Goal: Task Accomplishment & Management: Manage account settings

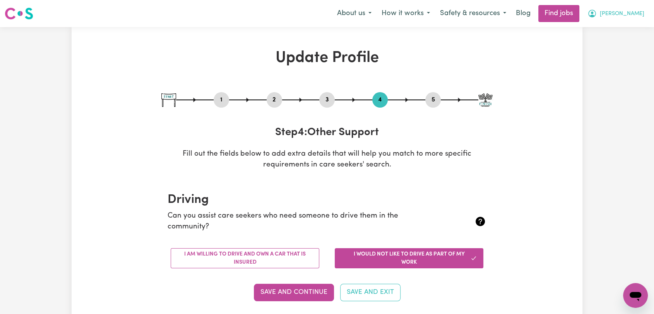
click at [640, 11] on span "[PERSON_NAME]" at bounding box center [622, 14] width 45 height 9
click at [609, 60] on link "Logout" at bounding box center [618, 59] width 61 height 15
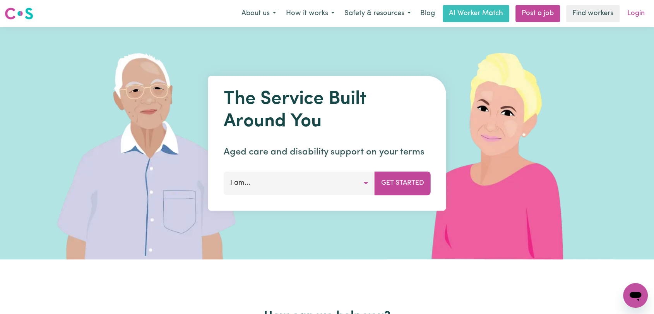
click at [632, 14] on link "Login" at bounding box center [636, 13] width 27 height 17
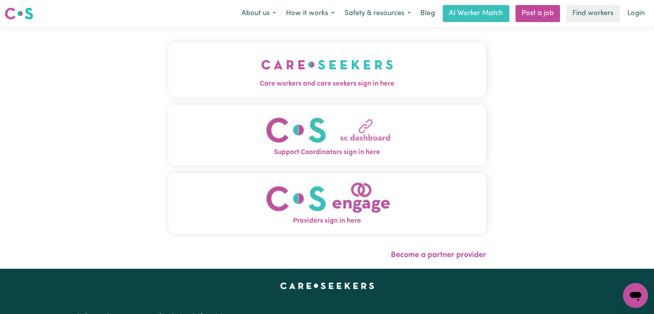
click at [288, 55] on img "Care workers and care seekers sign in here" at bounding box center [327, 64] width 132 height 29
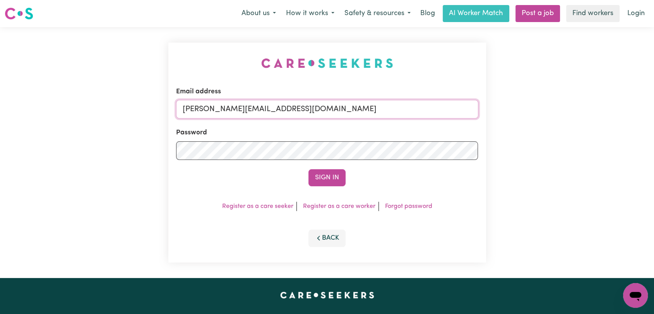
click at [343, 108] on input "[PERSON_NAME][EMAIL_ADDRESS][DOMAIN_NAME]" at bounding box center [327, 109] width 302 height 19
drag, startPoint x: 221, startPoint y: 112, endPoint x: 373, endPoint y: 119, distance: 151.9
click at [373, 119] on form "Email address Superuser~[EMAIL_ADDRESS][DOMAIN_NAME] Password Sign In" at bounding box center [327, 137] width 302 height 100
type input "Superuser~[EMAIL_ADDRESS][DOMAIN_NAME]"
click at [331, 177] on button "Sign In" at bounding box center [327, 177] width 37 height 17
